Goal: Task Accomplishment & Management: Manage account settings

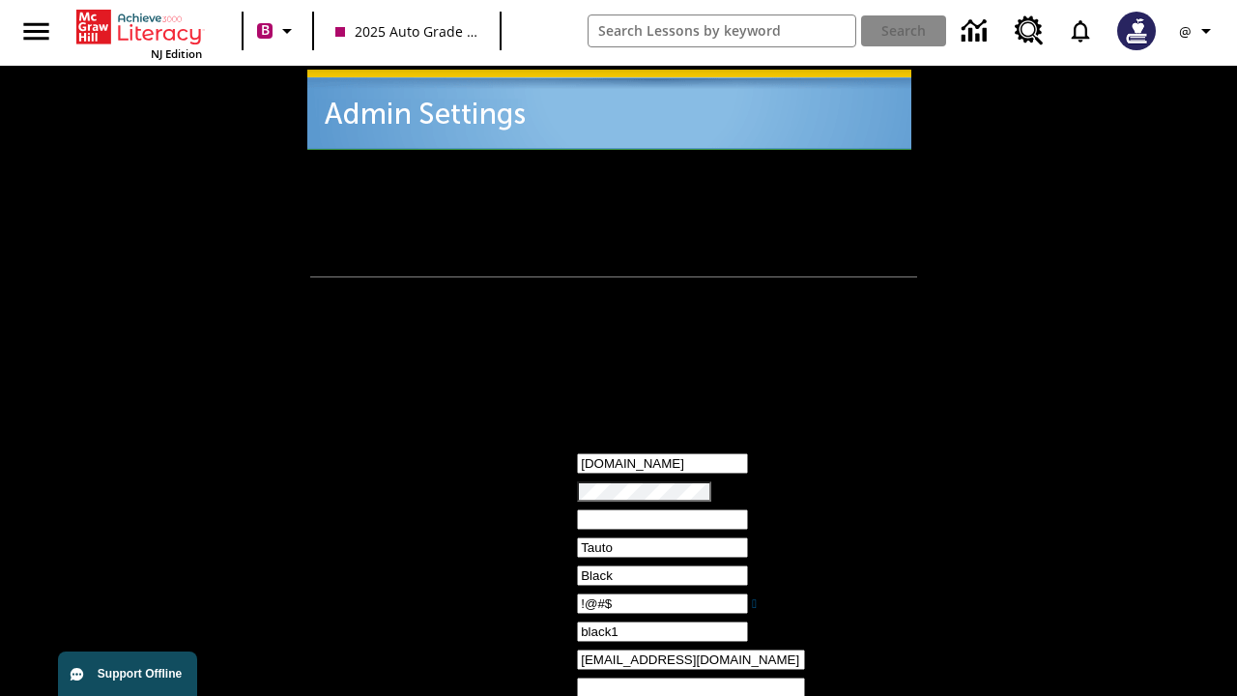
type input "!@#$"
click at [1198, 31] on icon "Profile/Settings" at bounding box center [1206, 30] width 23 height 23
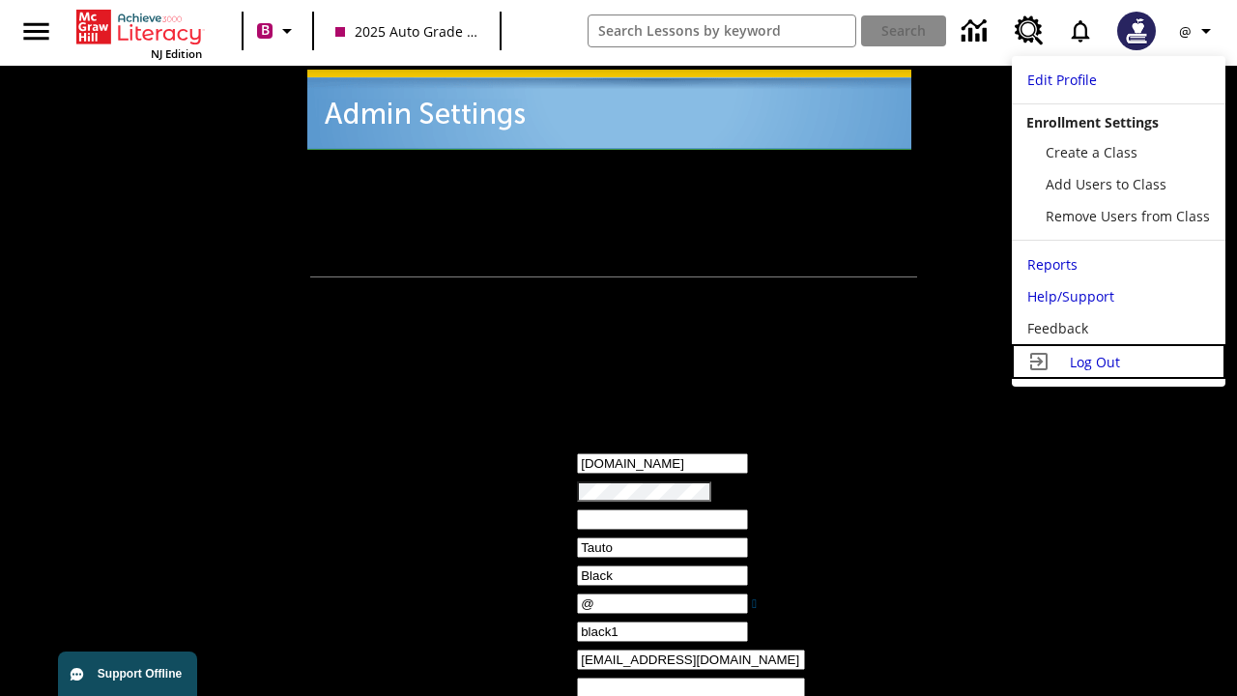
click at [1116, 361] on span "Log Out" at bounding box center [1095, 362] width 50 height 18
